Goal: Task Accomplishment & Management: Use online tool/utility

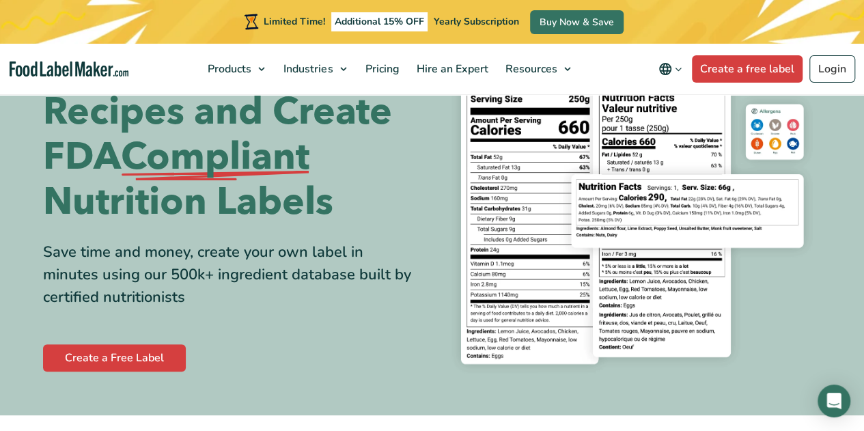
scroll to position [68, 0]
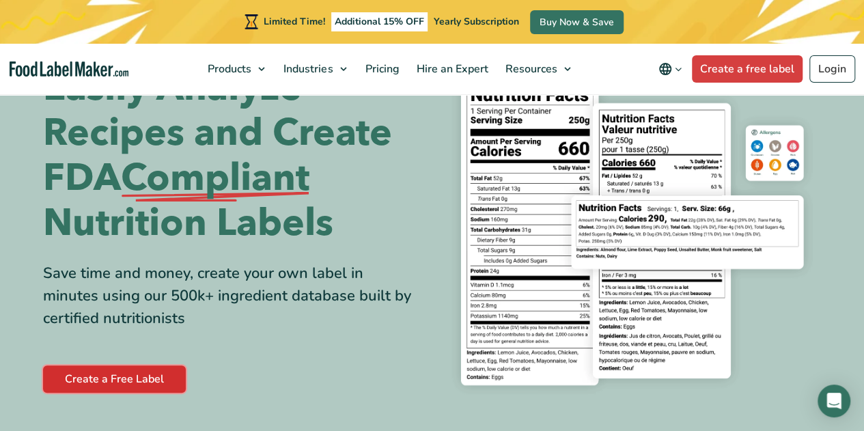
click at [166, 370] on link "Create a Free Label" at bounding box center [114, 378] width 143 height 27
